Goal: Use online tool/utility: Utilize a website feature to perform a specific function

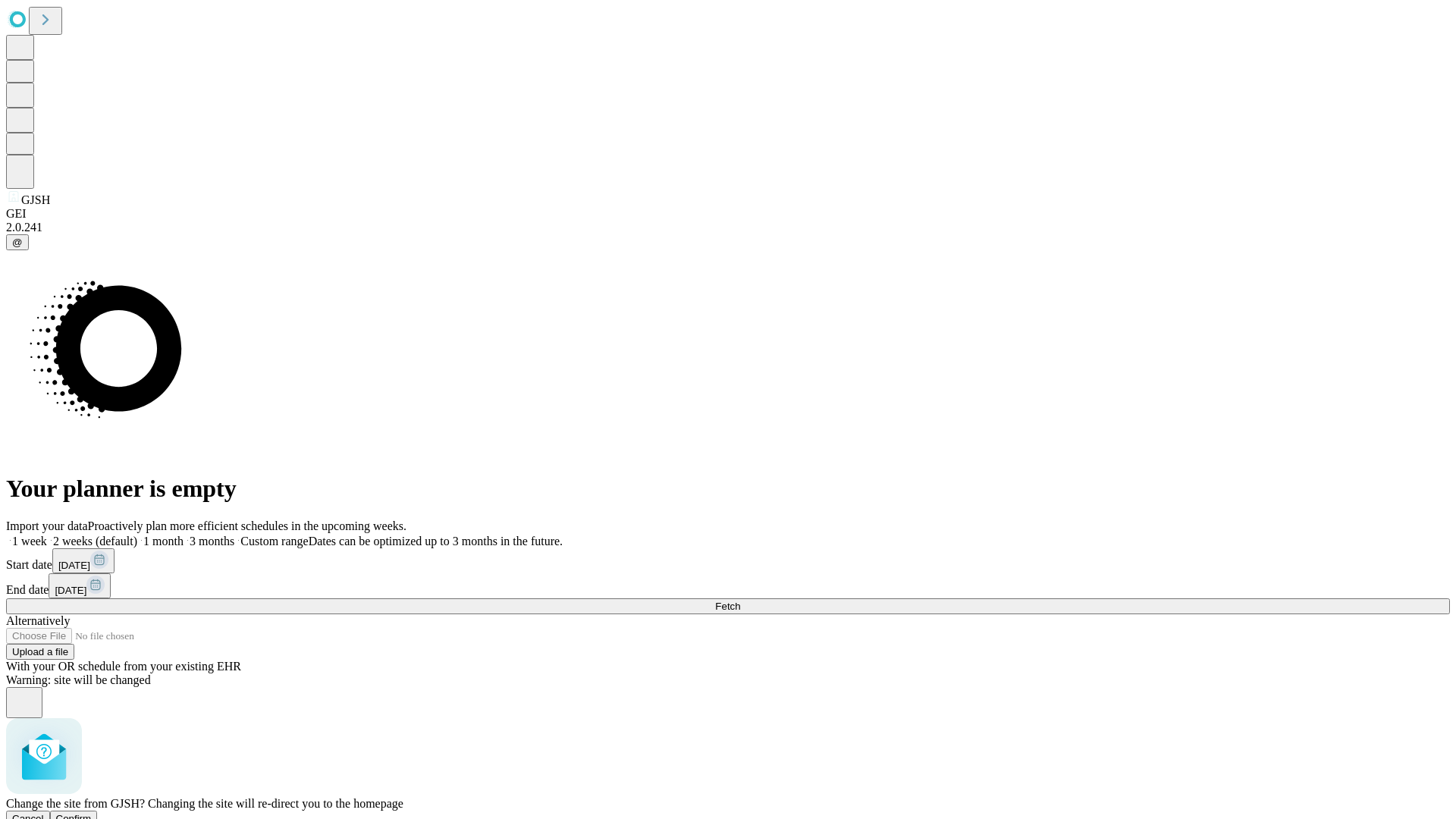
click at [92, 813] on span "Confirm" at bounding box center [74, 819] width 36 height 11
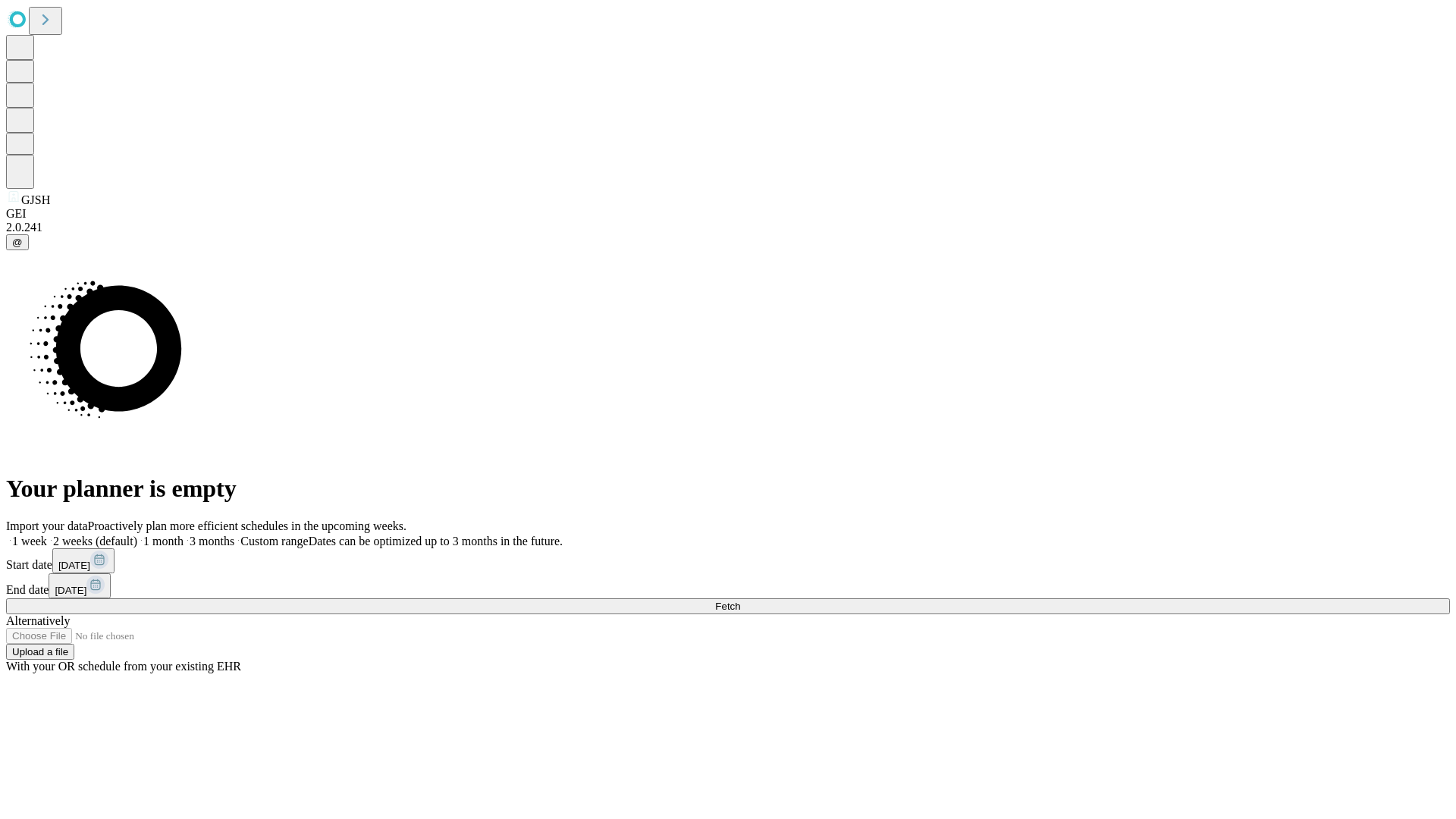
click at [47, 535] on label "1 week" at bounding box center [26, 541] width 41 height 13
click at [740, 600] on span "Fetch" at bounding box center [727, 606] width 25 height 11
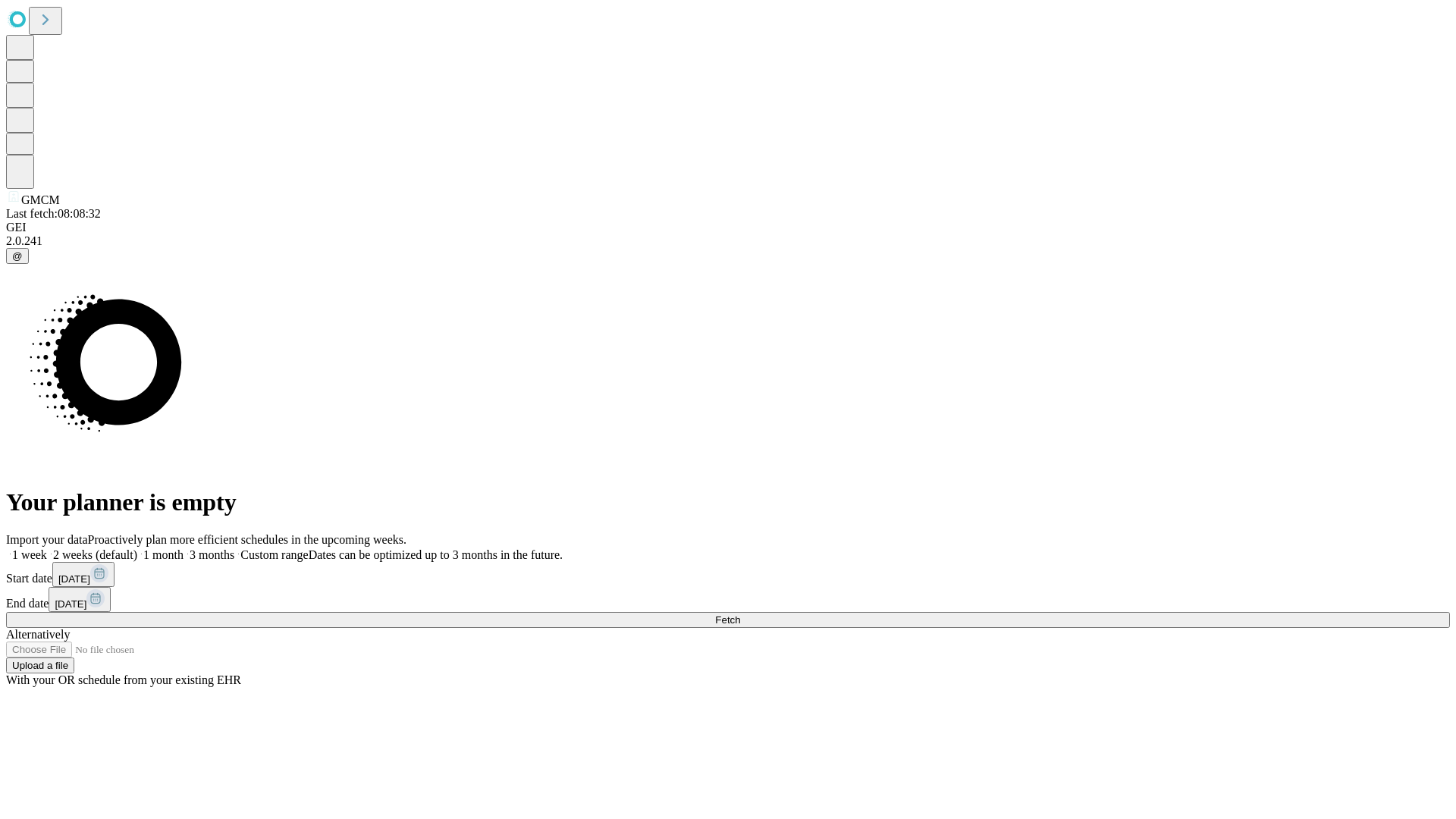
click at [47, 549] on label "1 week" at bounding box center [26, 555] width 41 height 13
click at [740, 614] on span "Fetch" at bounding box center [727, 620] width 25 height 11
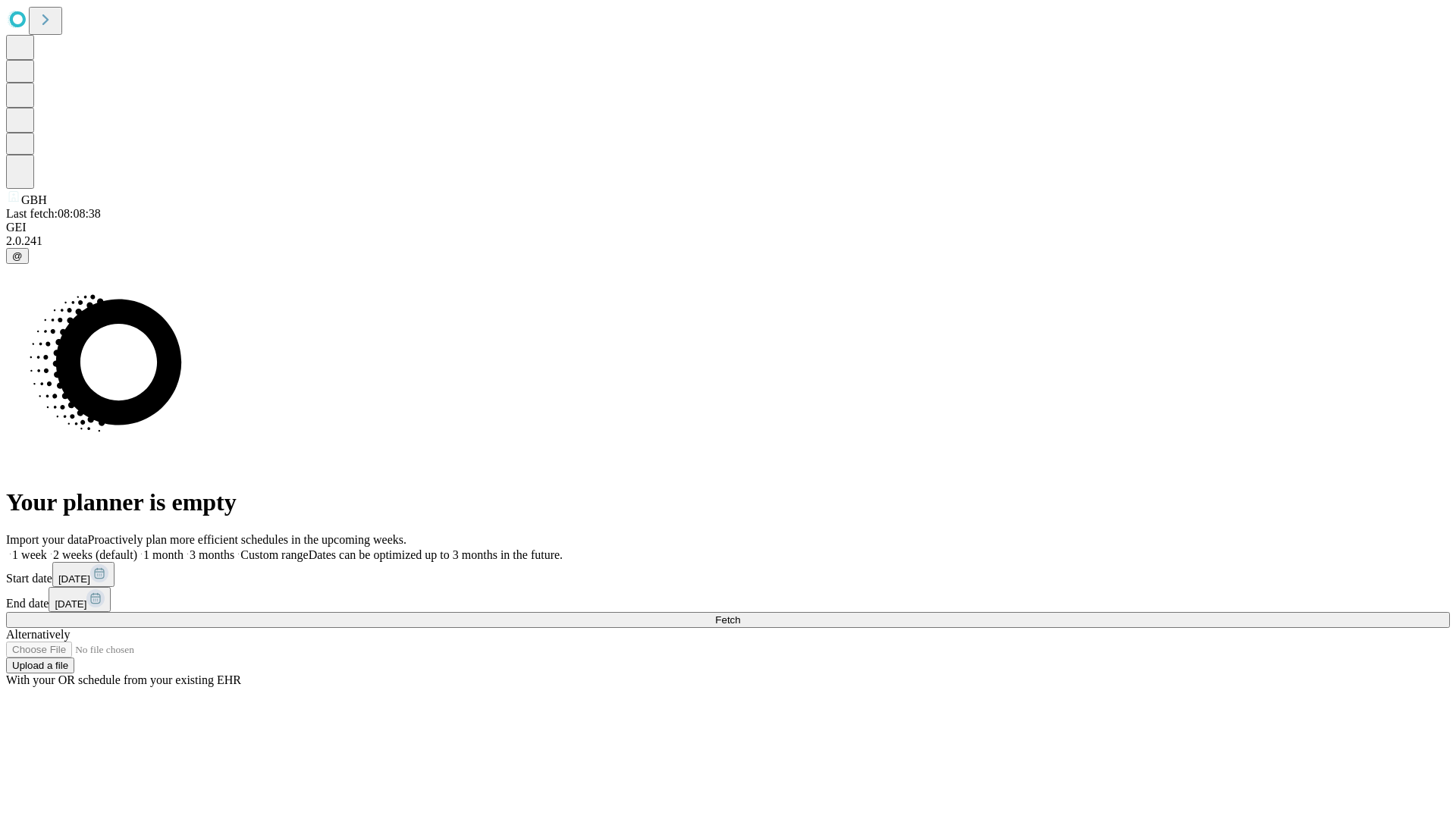
click at [47, 549] on label "1 week" at bounding box center [26, 555] width 41 height 13
click at [740, 614] on span "Fetch" at bounding box center [727, 620] width 25 height 11
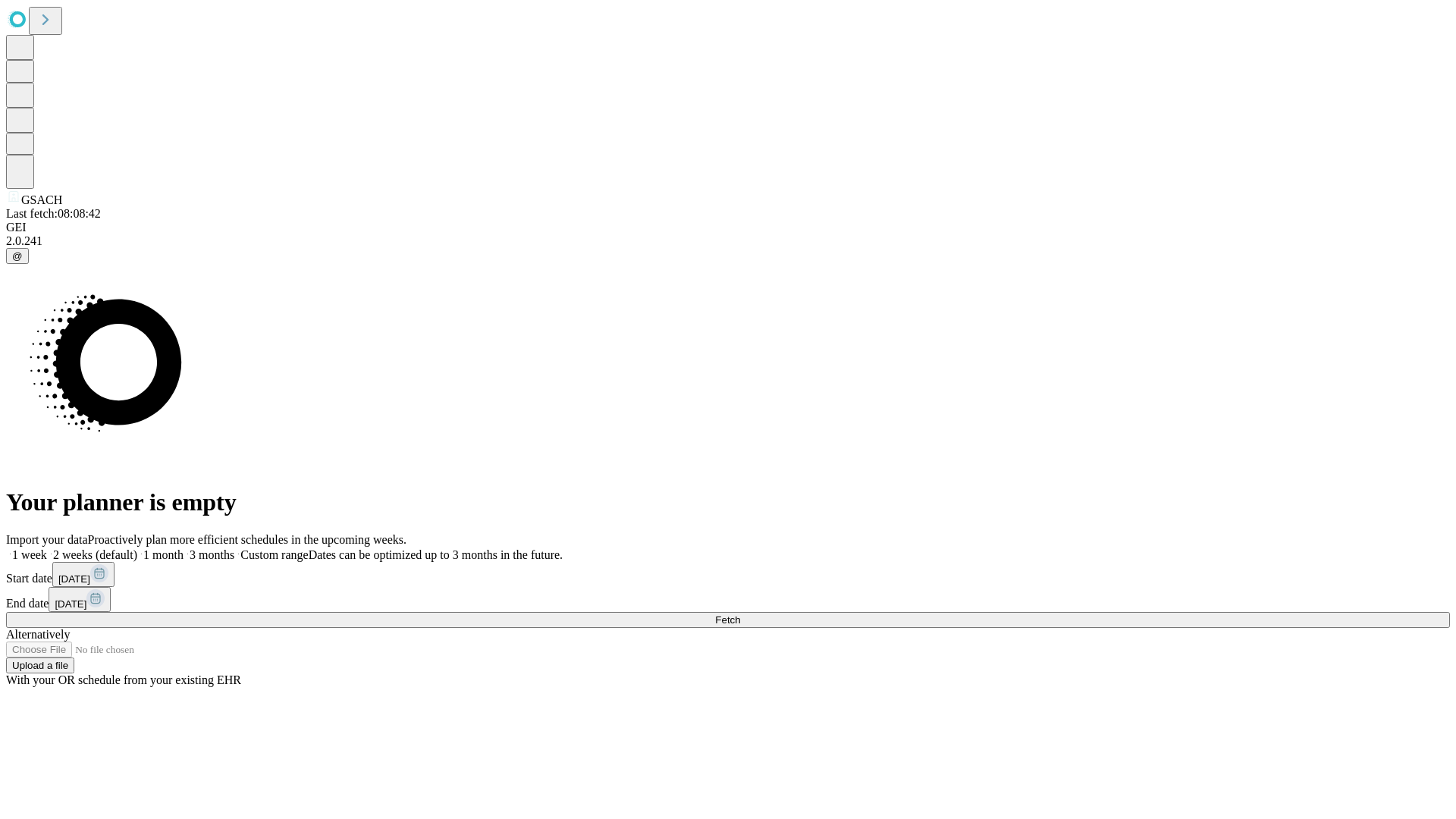
click at [47, 549] on label "1 week" at bounding box center [26, 555] width 41 height 13
click at [740, 614] on span "Fetch" at bounding box center [727, 620] width 25 height 11
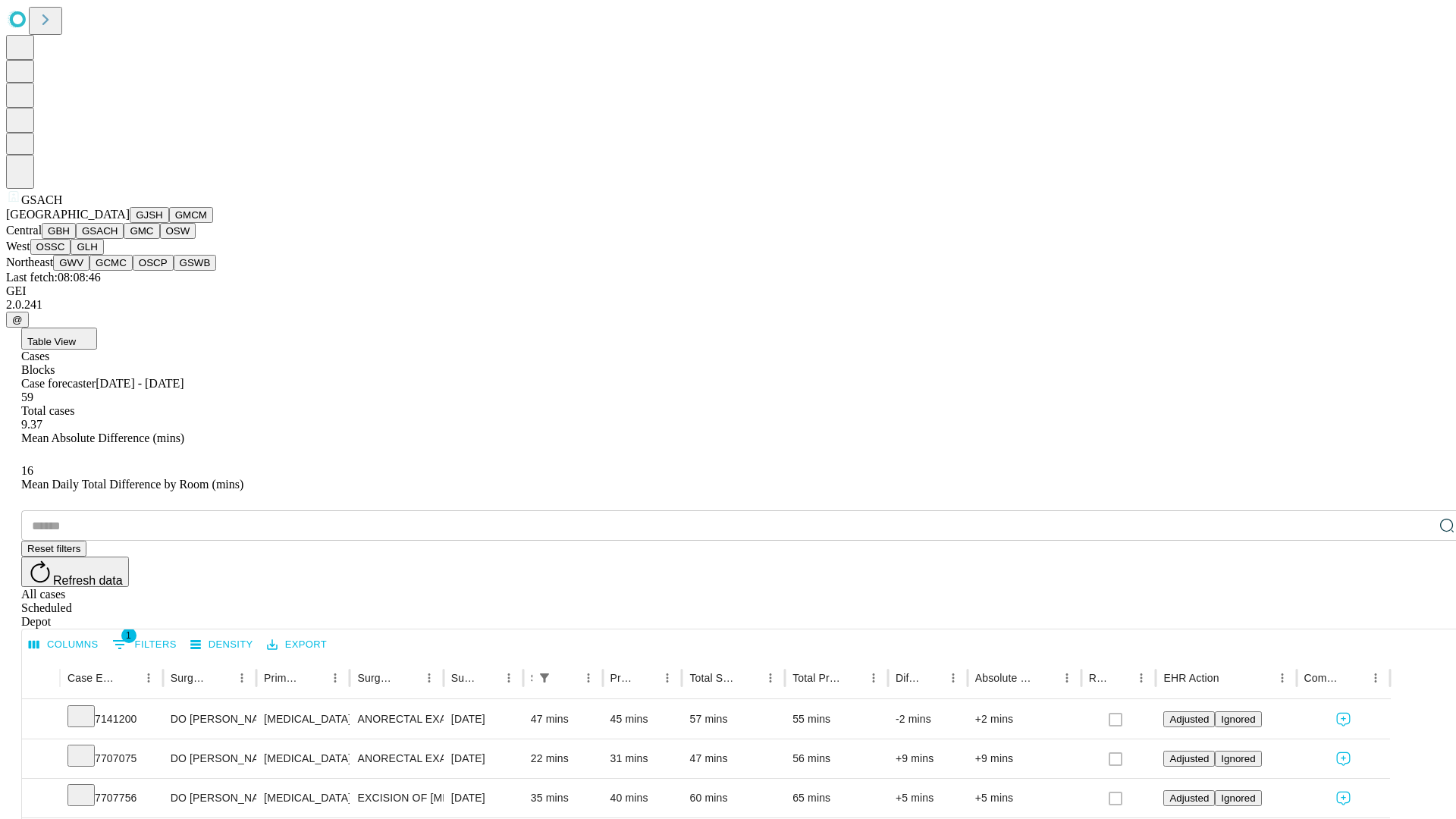
click at [124, 239] on button "GMC" at bounding box center [142, 231] width 36 height 16
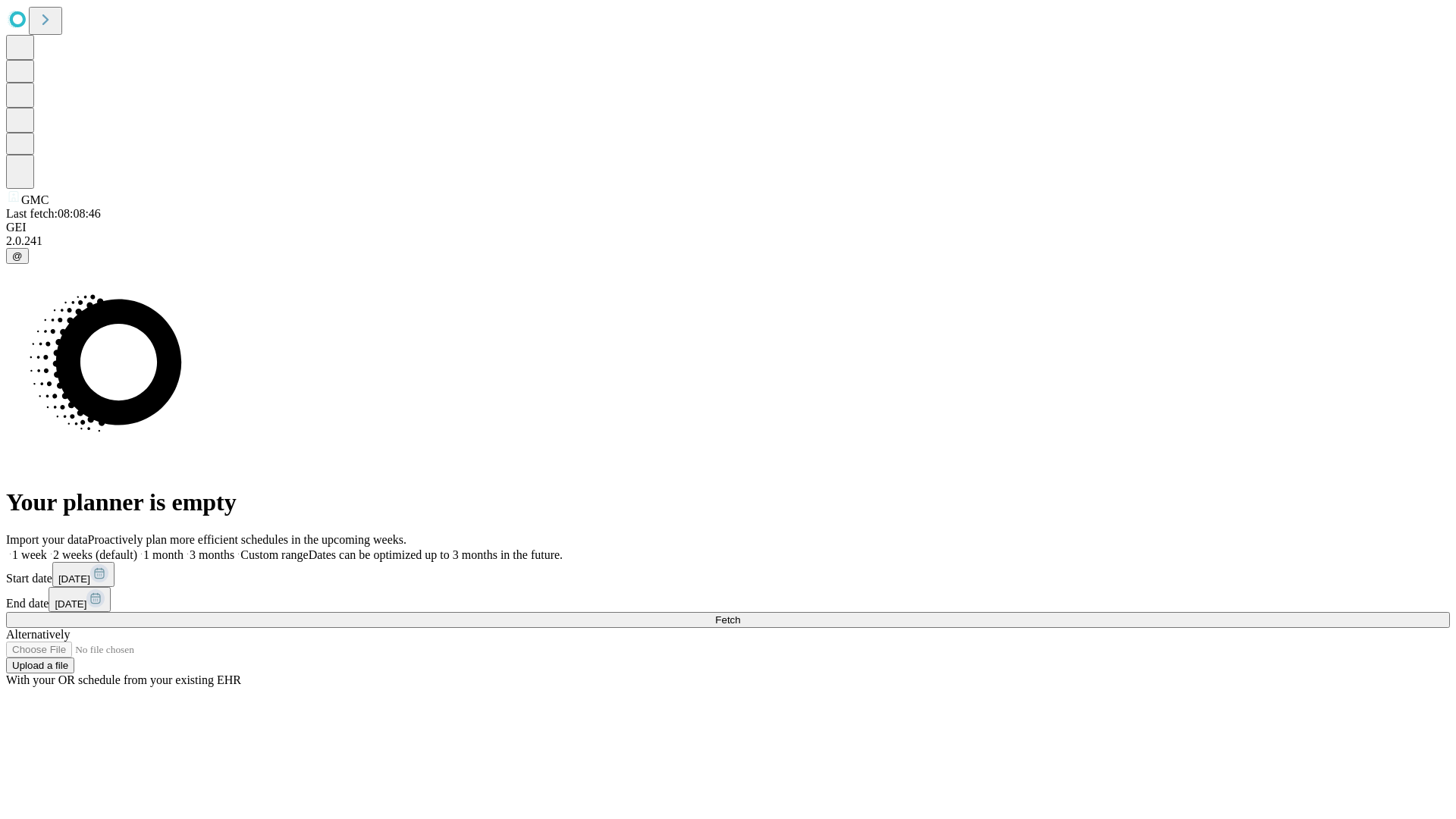
click at [47, 549] on label "1 week" at bounding box center [26, 555] width 41 height 13
click at [740, 614] on span "Fetch" at bounding box center [727, 620] width 25 height 11
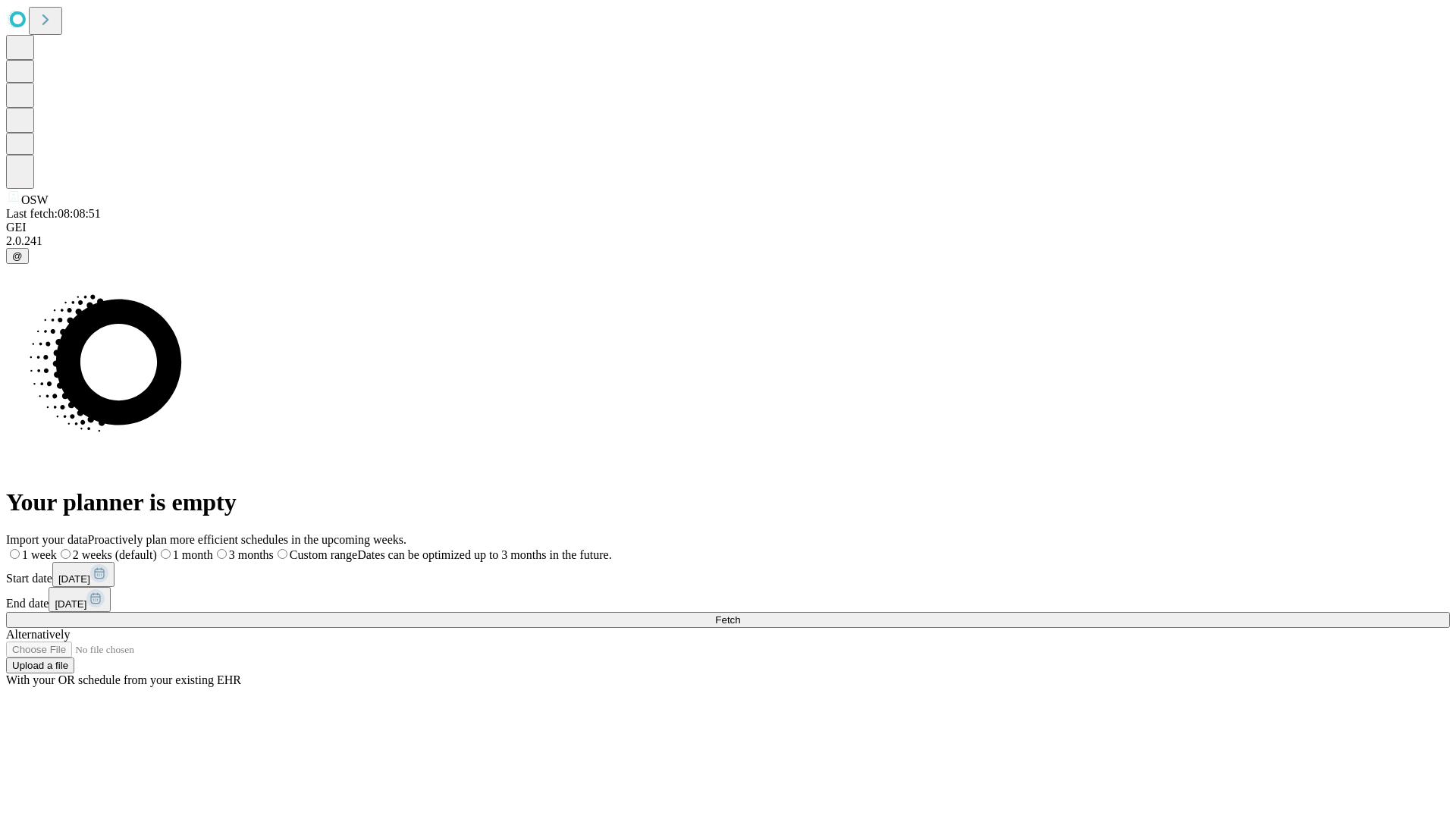
click at [57, 549] on label "1 week" at bounding box center [31, 555] width 51 height 13
click at [740, 614] on span "Fetch" at bounding box center [727, 620] width 25 height 11
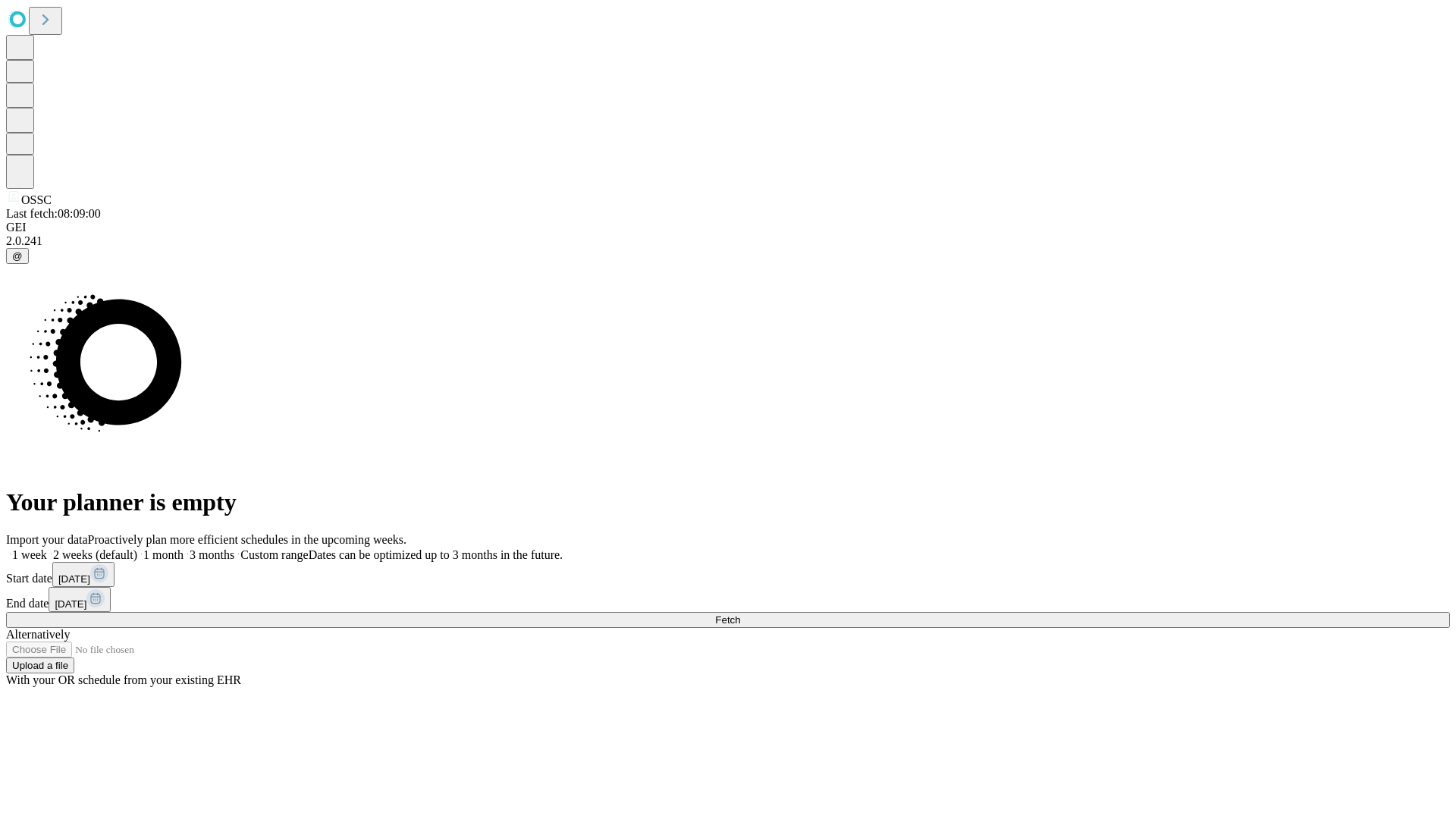
click at [740, 614] on span "Fetch" at bounding box center [727, 620] width 25 height 11
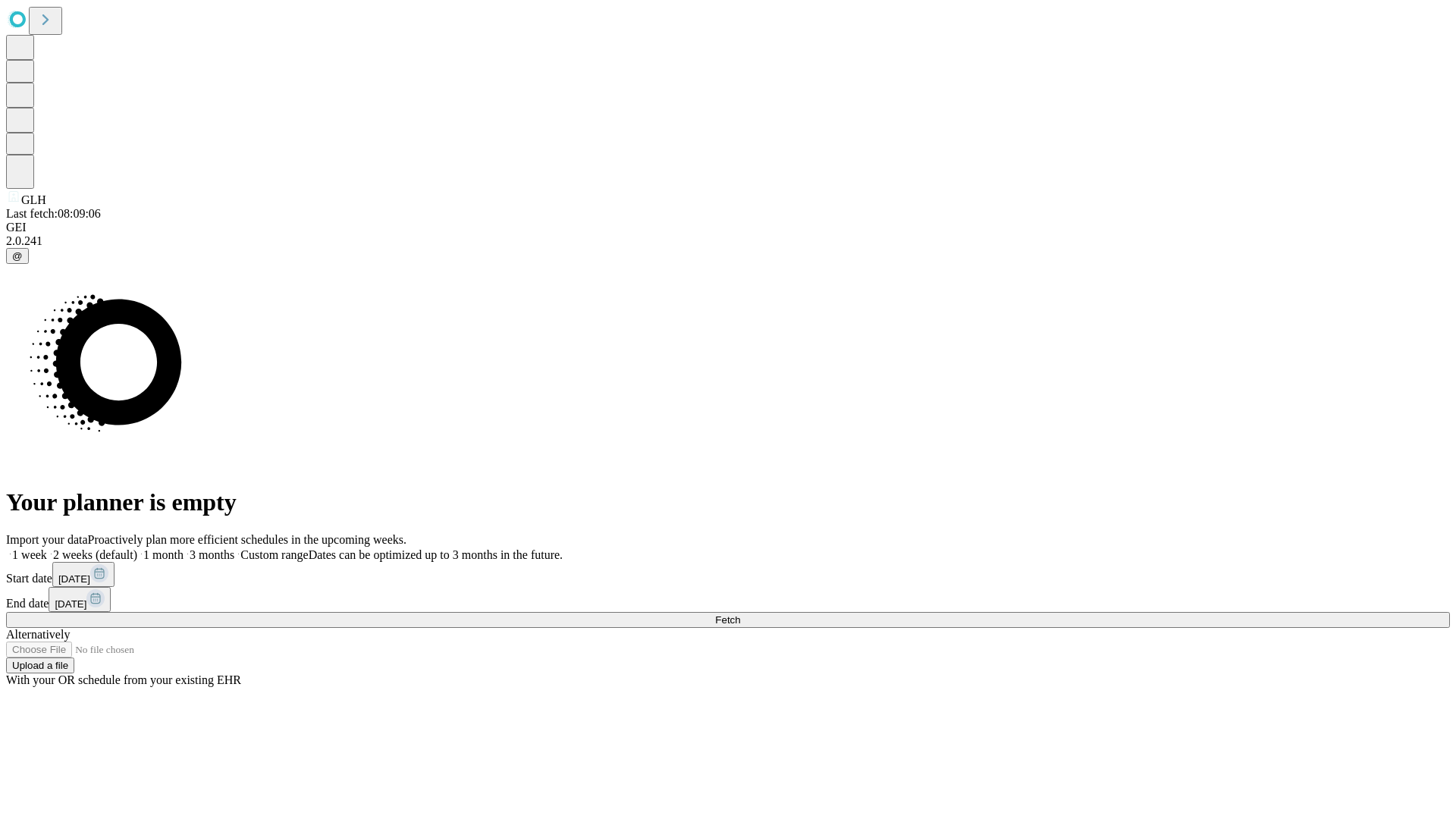
click at [740, 614] on span "Fetch" at bounding box center [727, 620] width 25 height 11
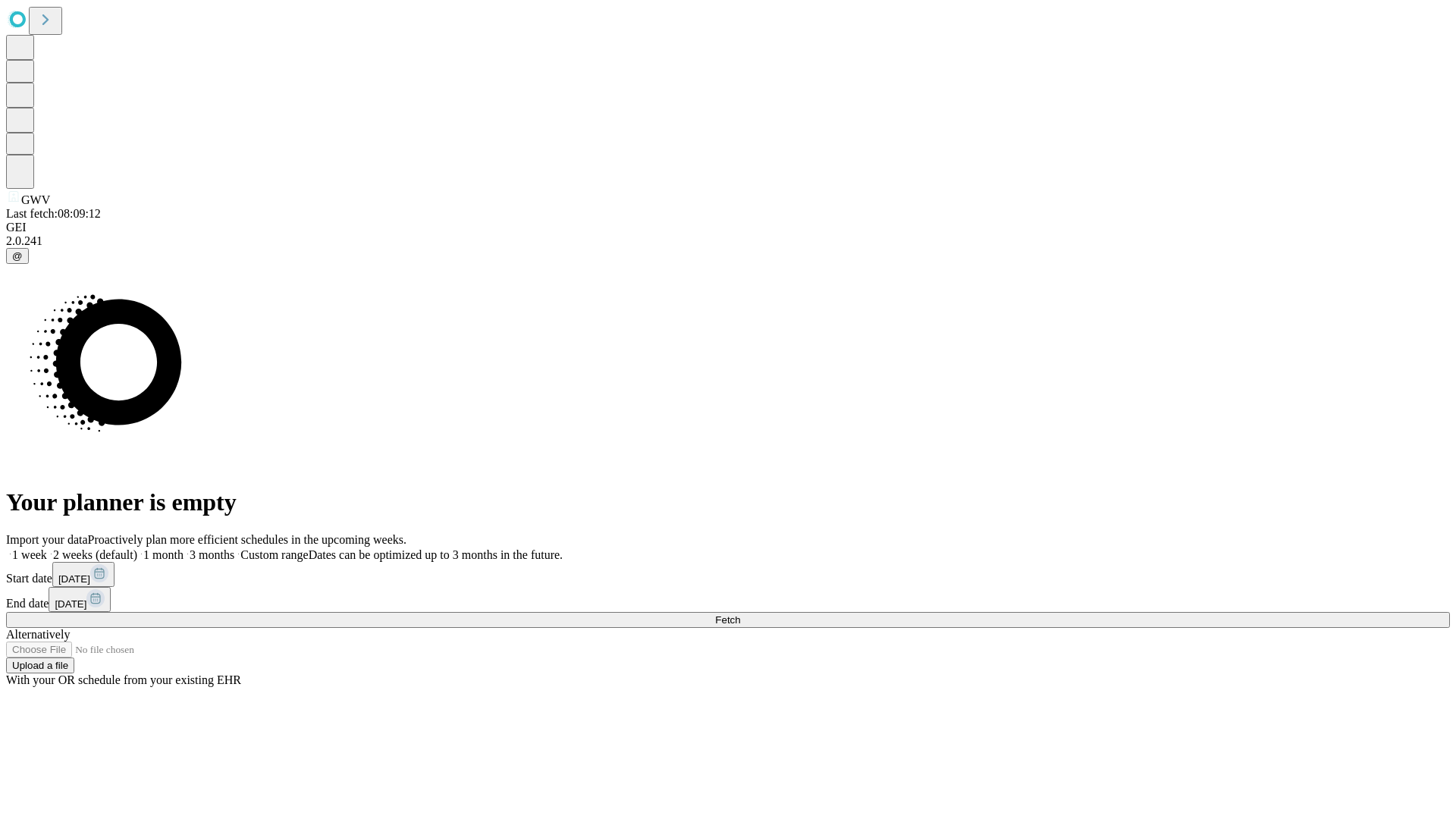
click at [47, 549] on label "1 week" at bounding box center [26, 555] width 41 height 13
click at [740, 614] on span "Fetch" at bounding box center [727, 620] width 25 height 11
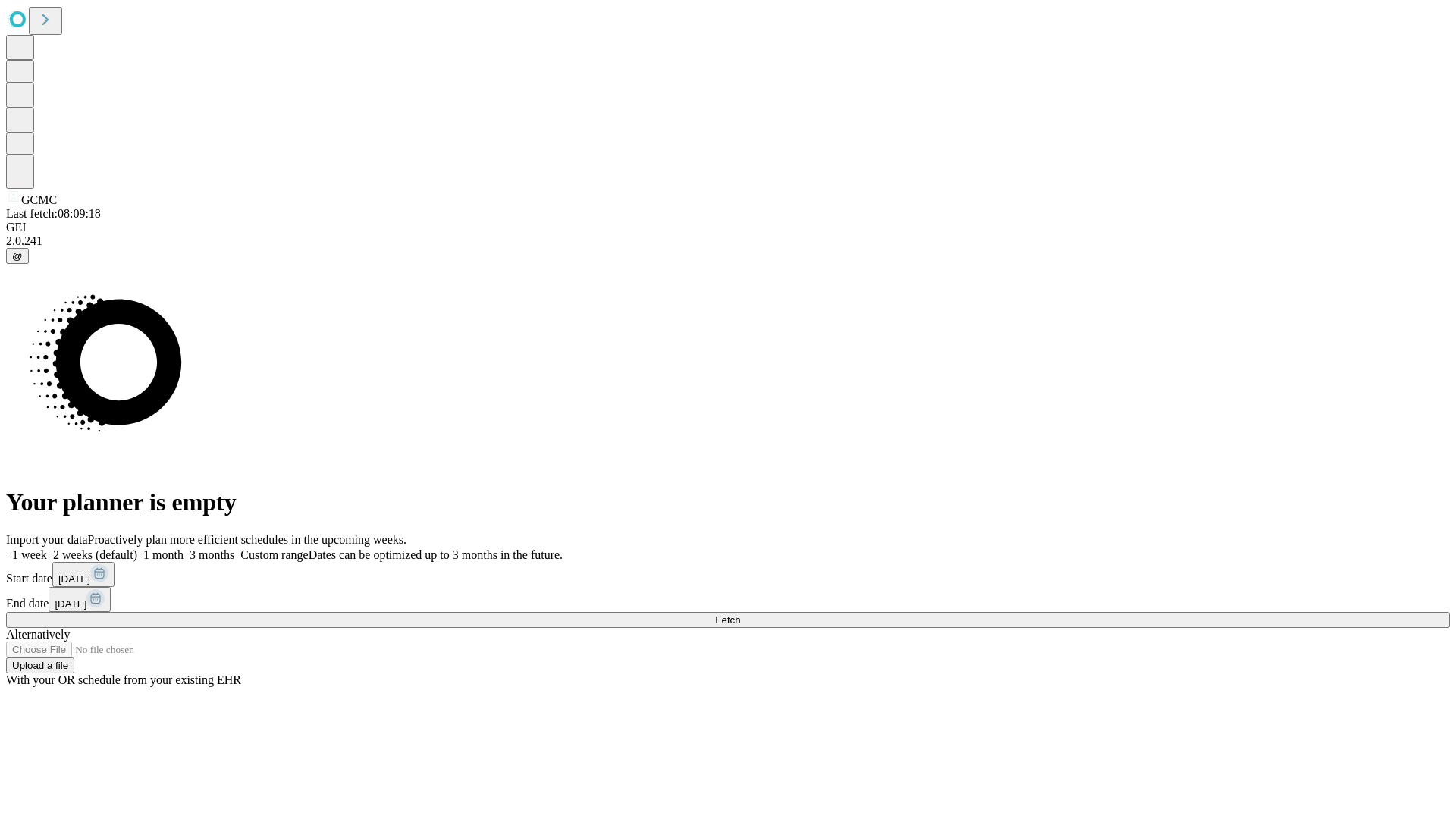
click at [740, 614] on span "Fetch" at bounding box center [727, 620] width 25 height 11
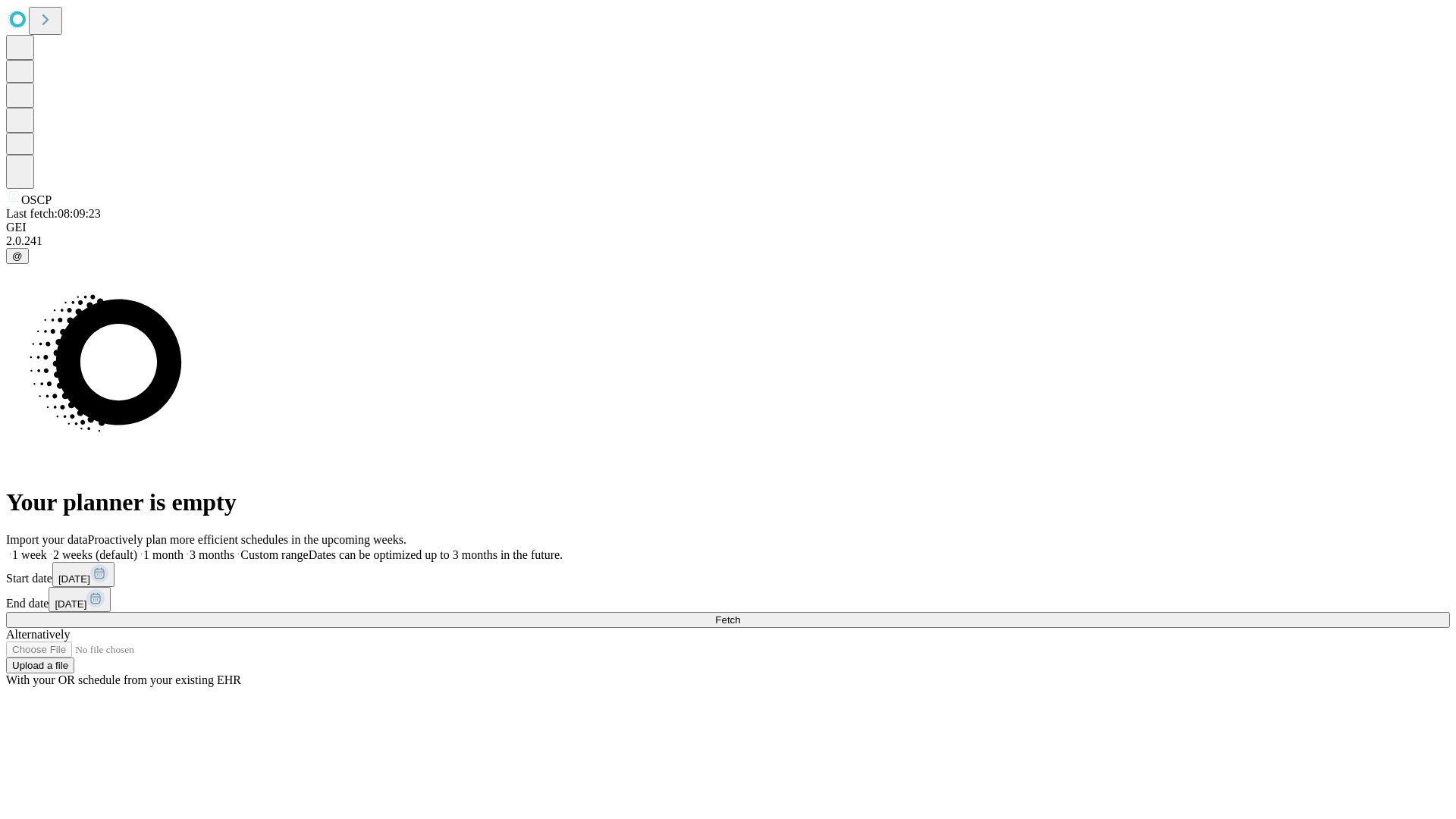
click at [47, 549] on label "1 week" at bounding box center [26, 555] width 41 height 13
click at [740, 614] on span "Fetch" at bounding box center [727, 620] width 25 height 11
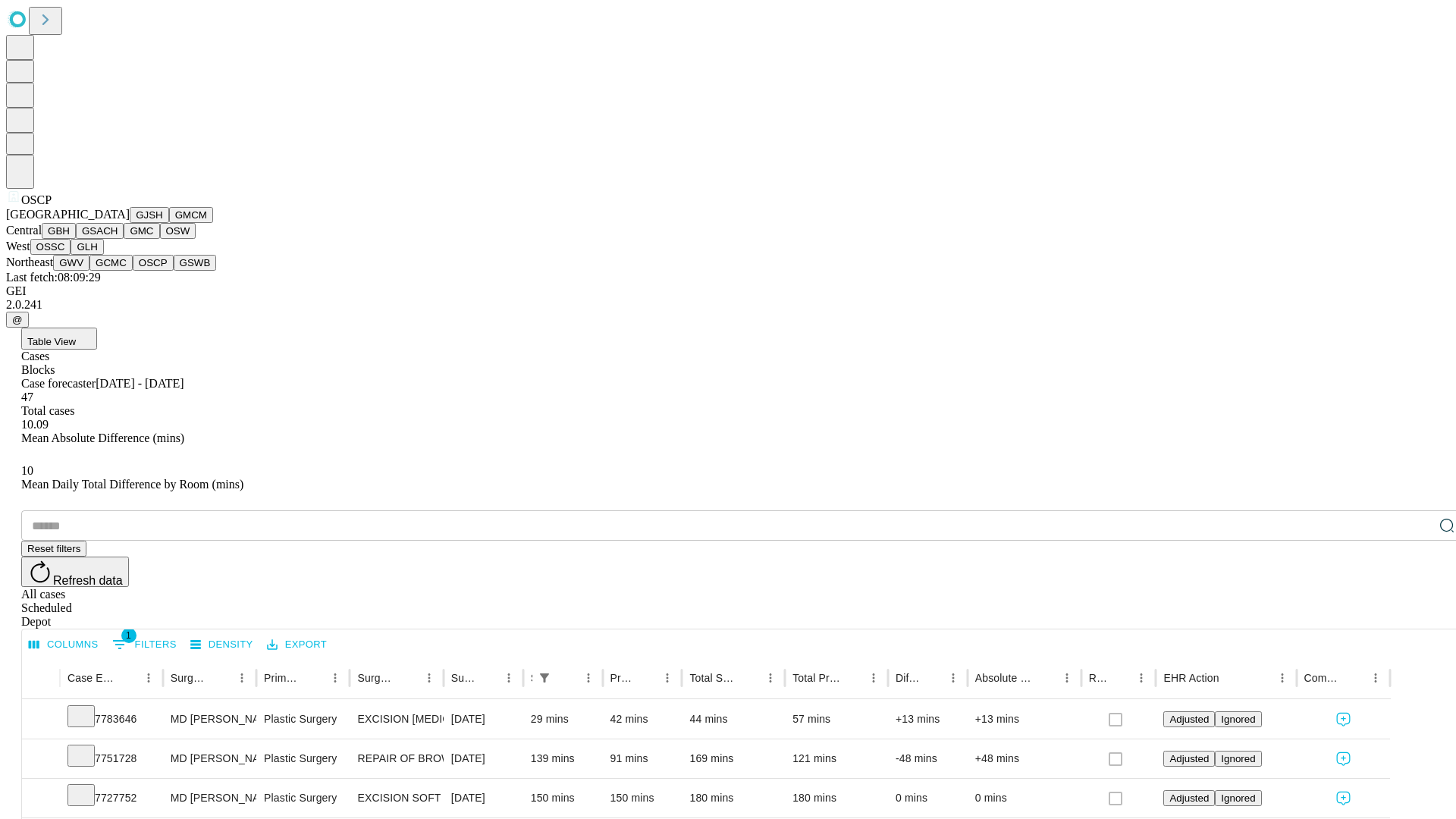
click at [174, 271] on button "GSWB" at bounding box center [195, 263] width 43 height 16
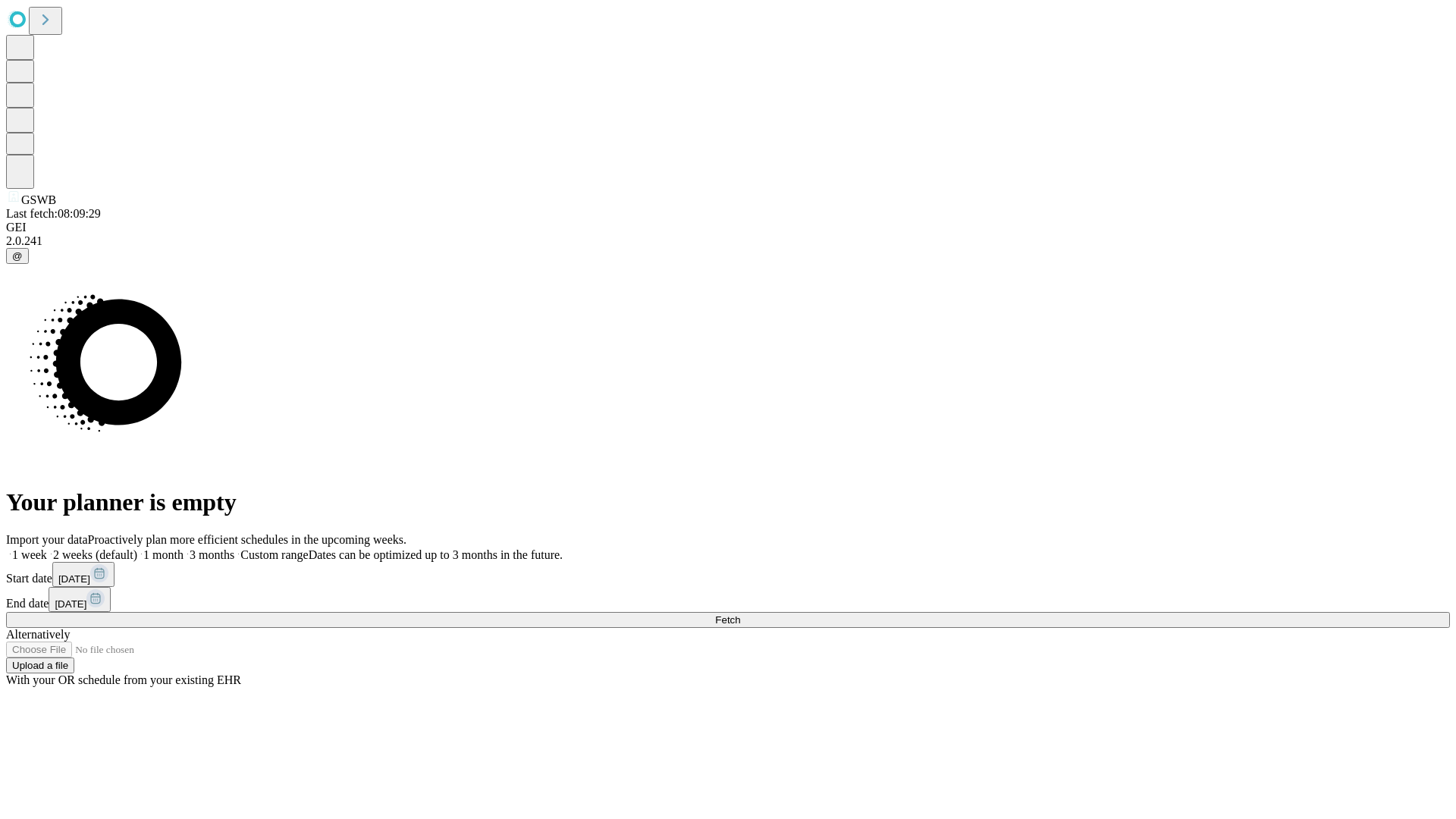
click at [47, 549] on label "1 week" at bounding box center [26, 555] width 41 height 13
click at [740, 614] on span "Fetch" at bounding box center [727, 620] width 25 height 11
